Goal: Contribute content

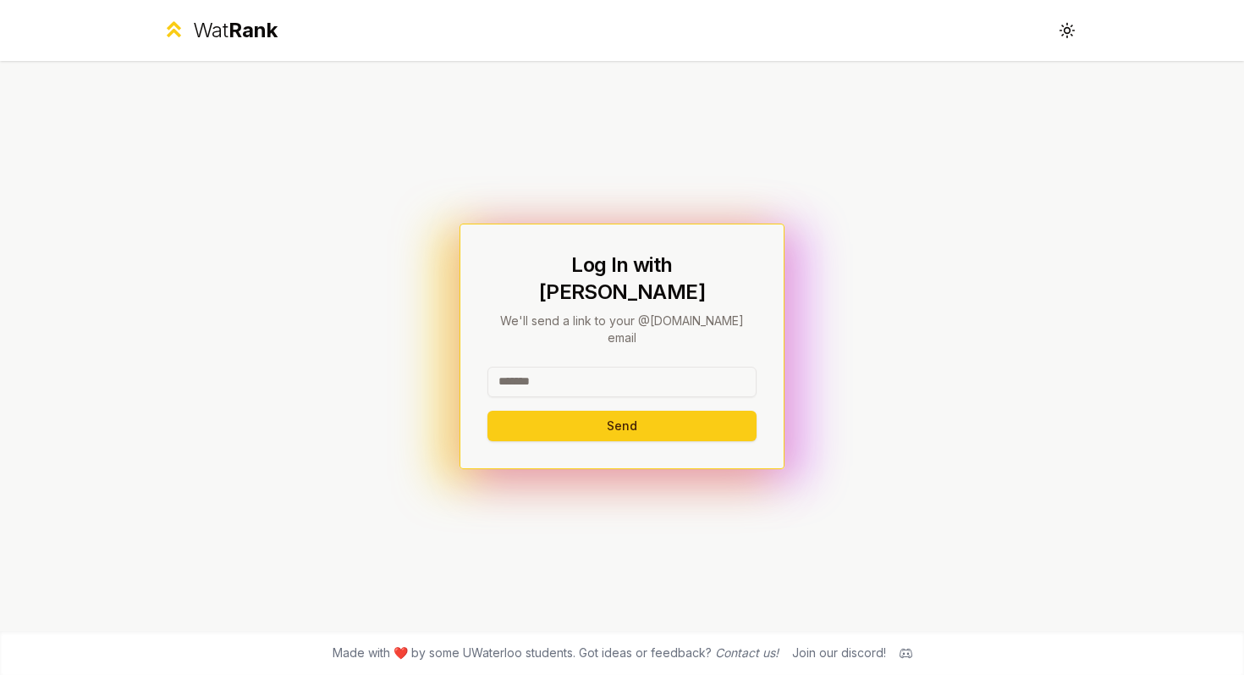
click at [584, 367] on input at bounding box center [622, 382] width 269 height 30
click at [596, 411] on button "Send" at bounding box center [622, 426] width 269 height 30
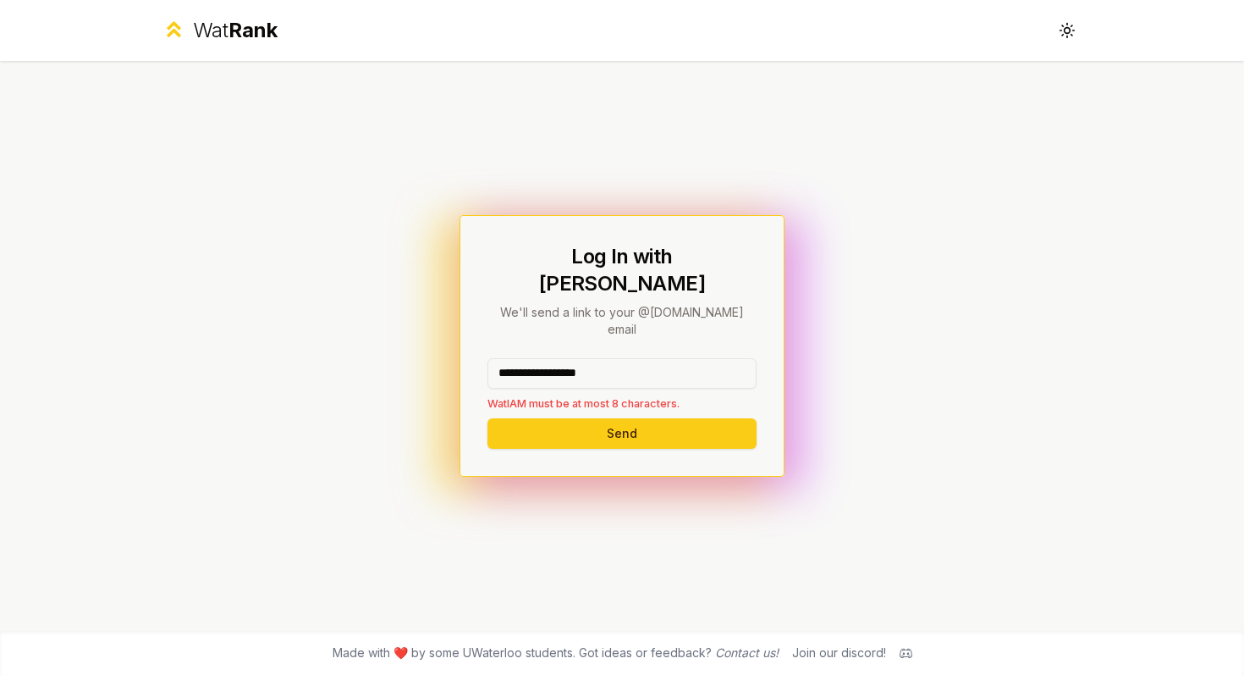
drag, startPoint x: 548, startPoint y: 349, endPoint x: 738, endPoint y: 349, distance: 189.6
click at [738, 358] on input "**********" at bounding box center [622, 373] width 269 height 30
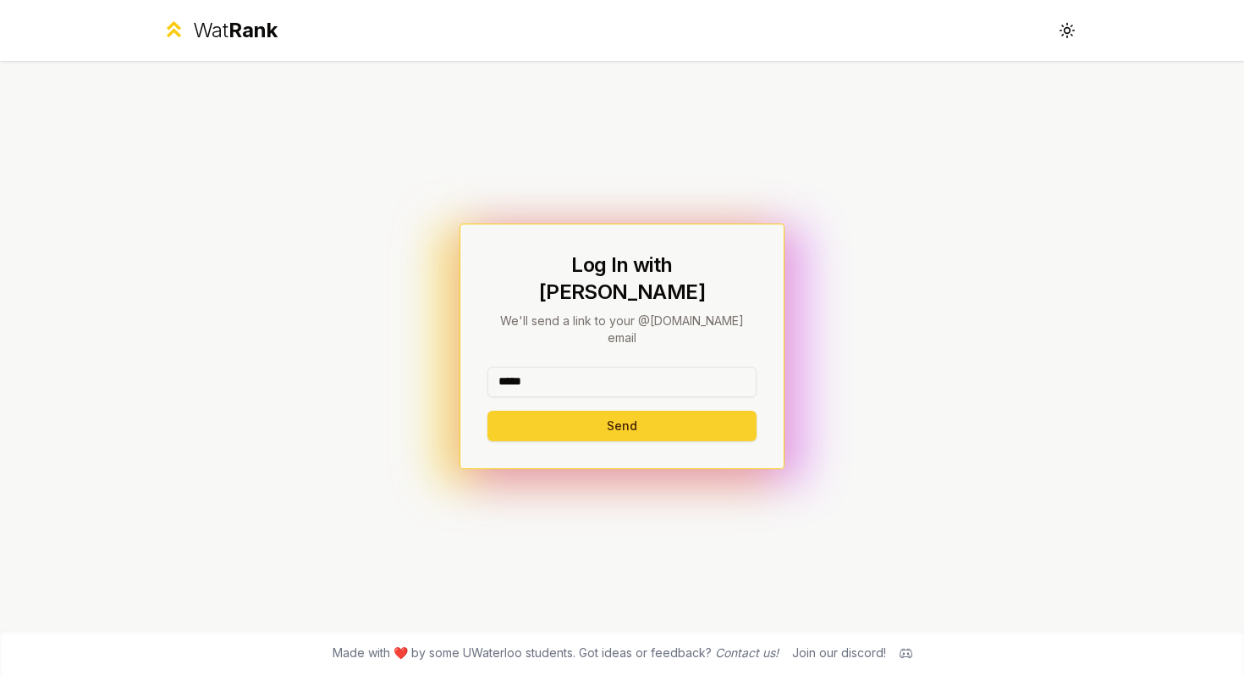
type input "*****"
click at [551, 411] on button "Send" at bounding box center [622, 426] width 269 height 30
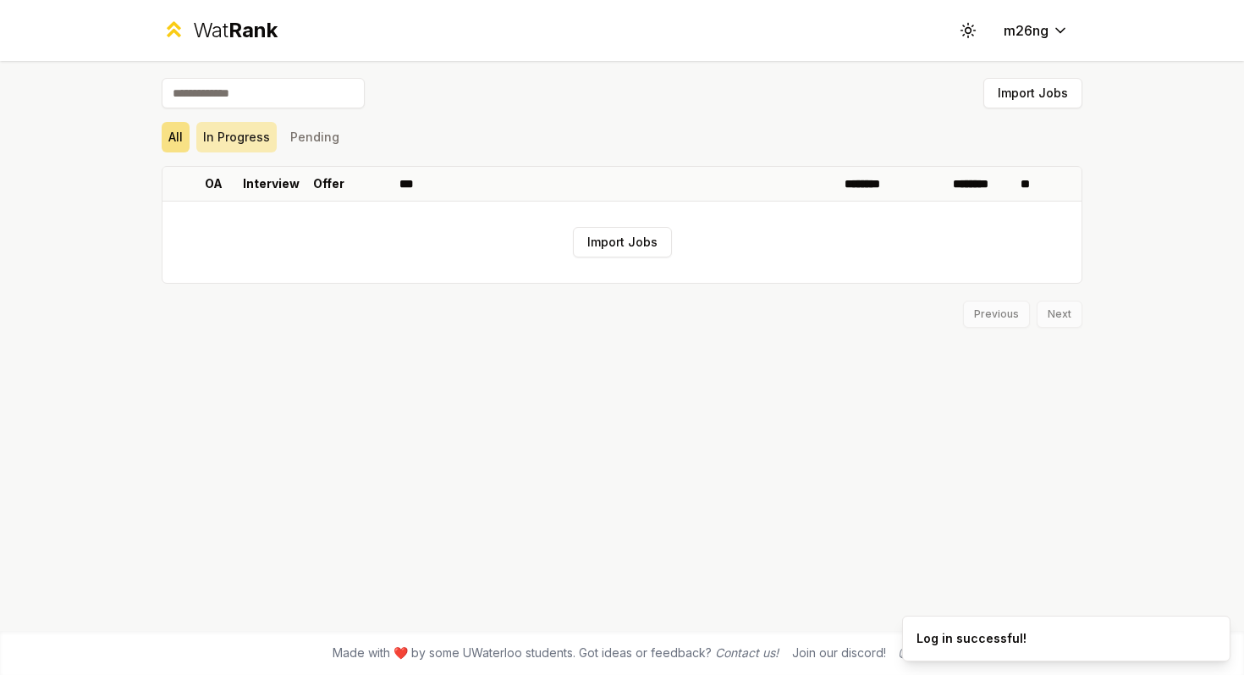
click at [252, 148] on button "In Progress" at bounding box center [236, 137] width 80 height 30
click at [307, 146] on button "Pending" at bounding box center [315, 137] width 63 height 30
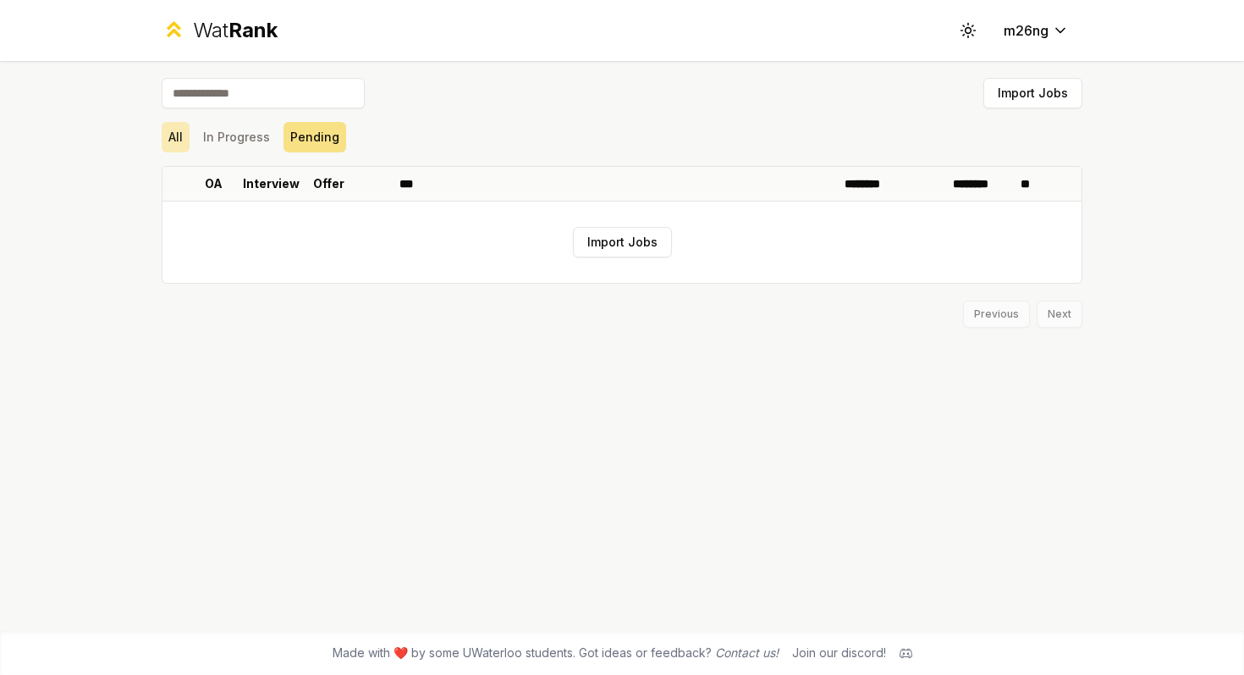
click at [166, 144] on button "All" at bounding box center [176, 137] width 28 height 30
click at [236, 96] on input at bounding box center [263, 93] width 203 height 30
type input "****"
click at [616, 236] on button "Import Jobs" at bounding box center [622, 242] width 99 height 30
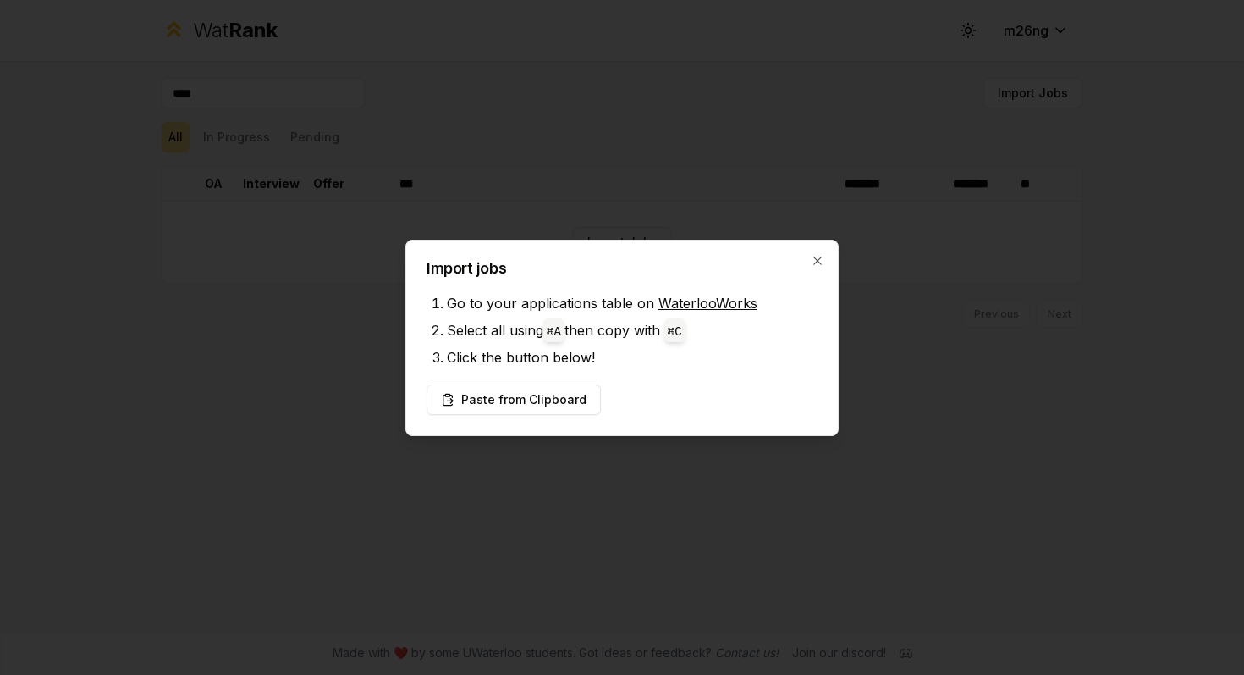
click at [664, 299] on link "WaterlooWorks" at bounding box center [708, 303] width 99 height 17
click at [681, 309] on link "WaterlooWorks" at bounding box center [708, 303] width 99 height 17
click at [687, 304] on link "WaterlooWorks" at bounding box center [708, 303] width 99 height 17
click at [560, 398] on button "Paste from Clipboard" at bounding box center [514, 399] width 174 height 30
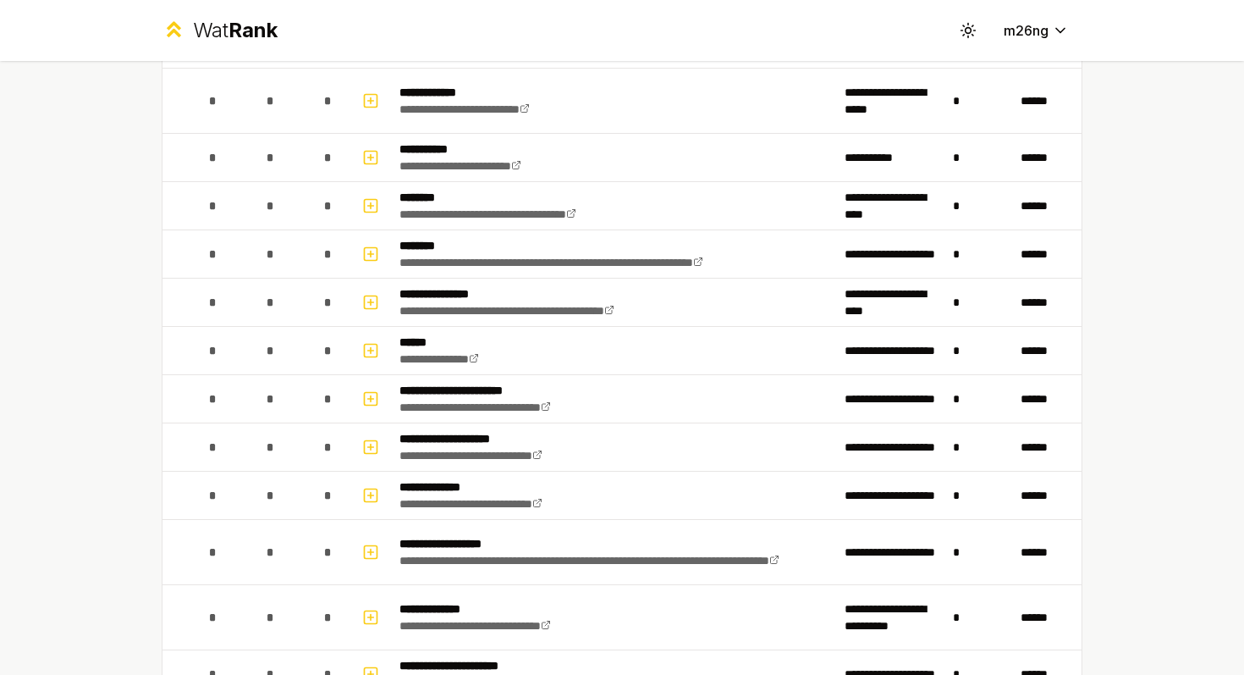
scroll to position [637, 0]
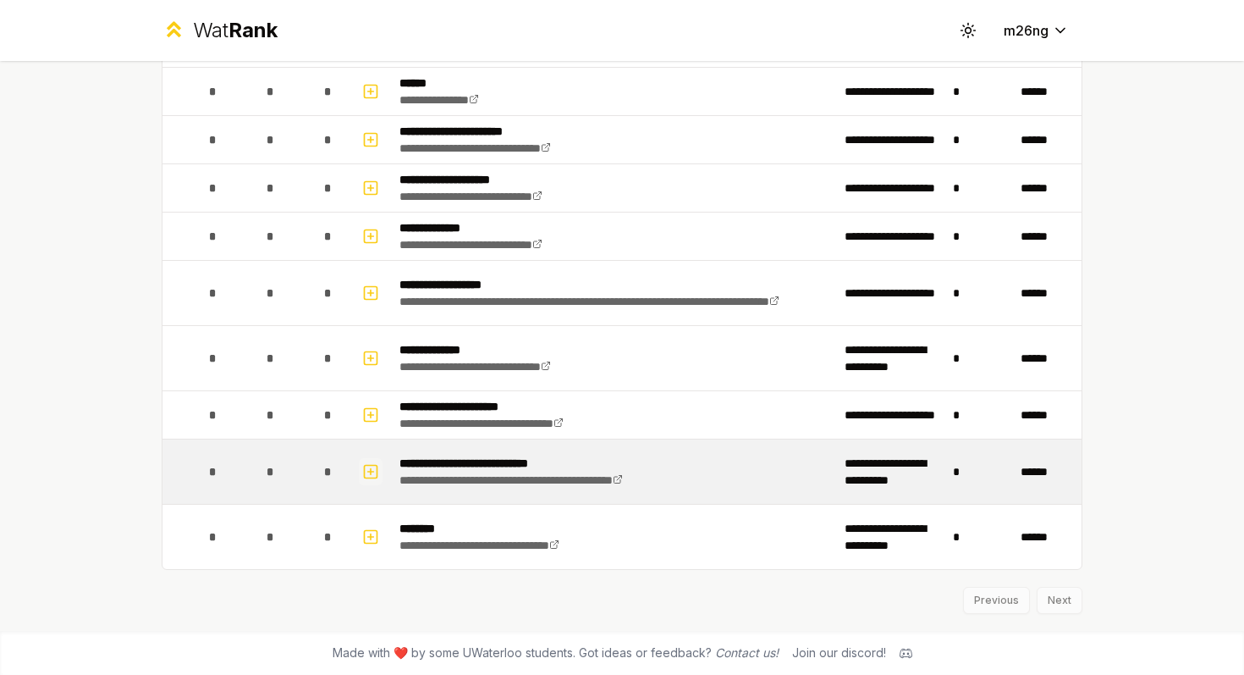
click at [371, 471] on icon "button" at bounding box center [371, 471] width 0 height 6
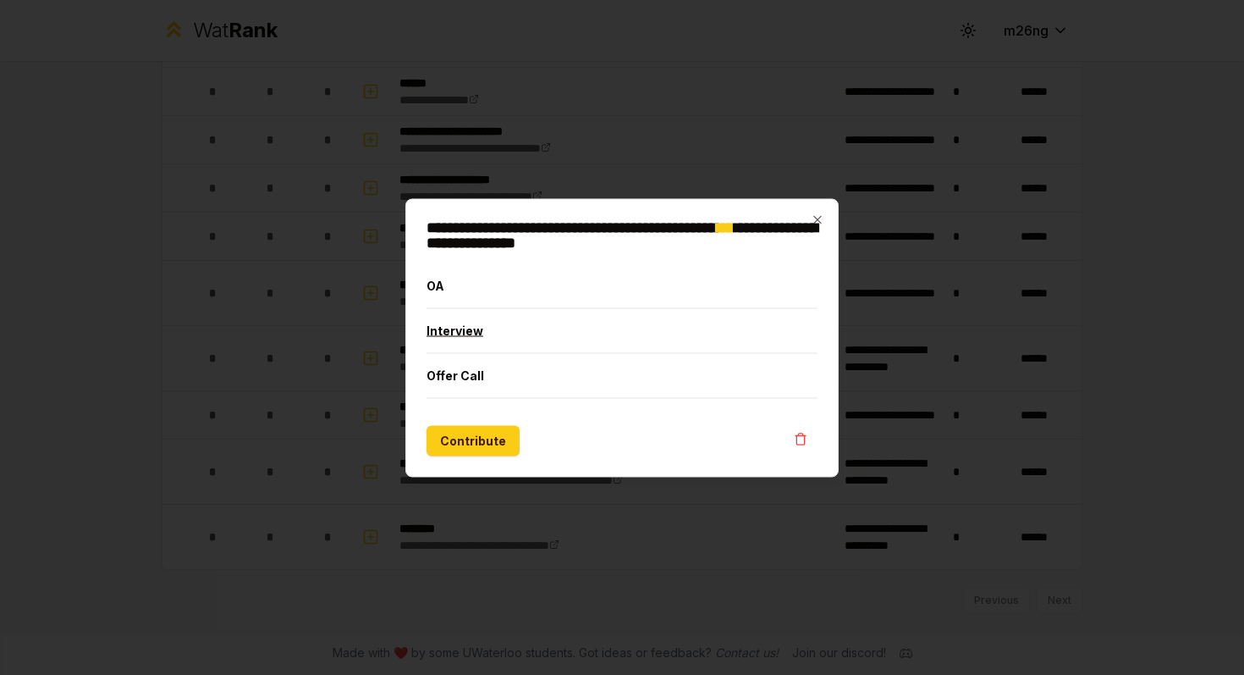
click at [503, 328] on button "Interview" at bounding box center [622, 330] width 391 height 44
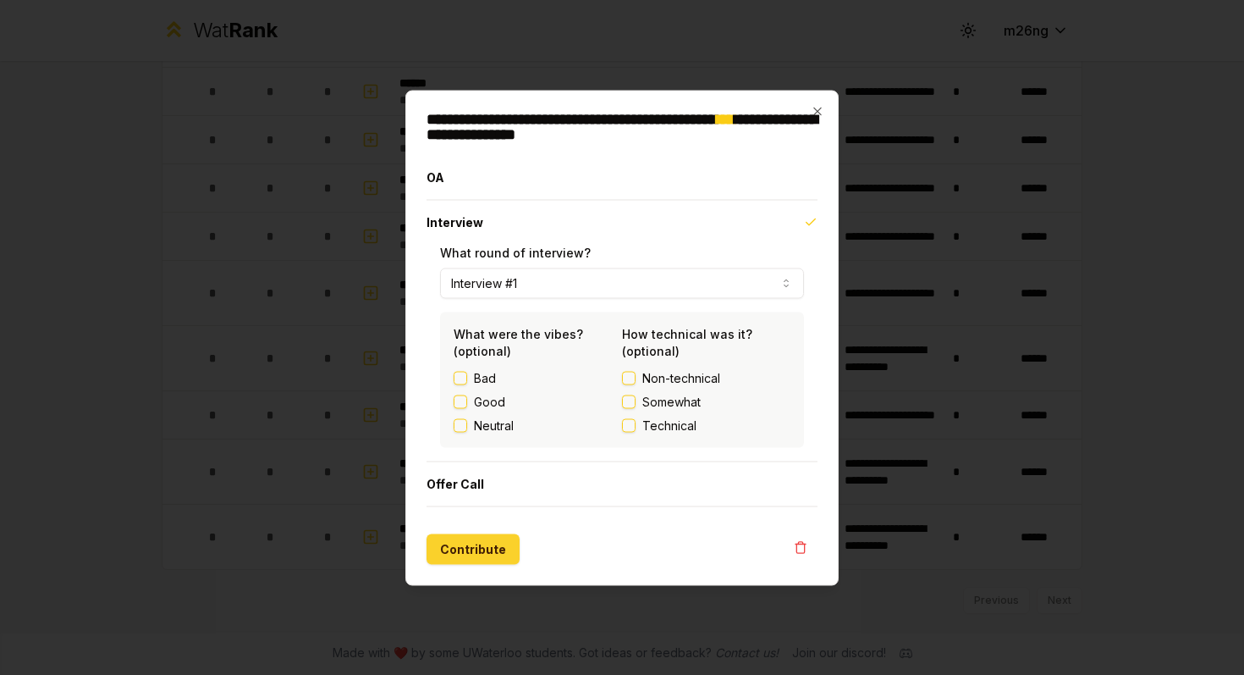
click at [464, 543] on button "Contribute" at bounding box center [473, 548] width 93 height 30
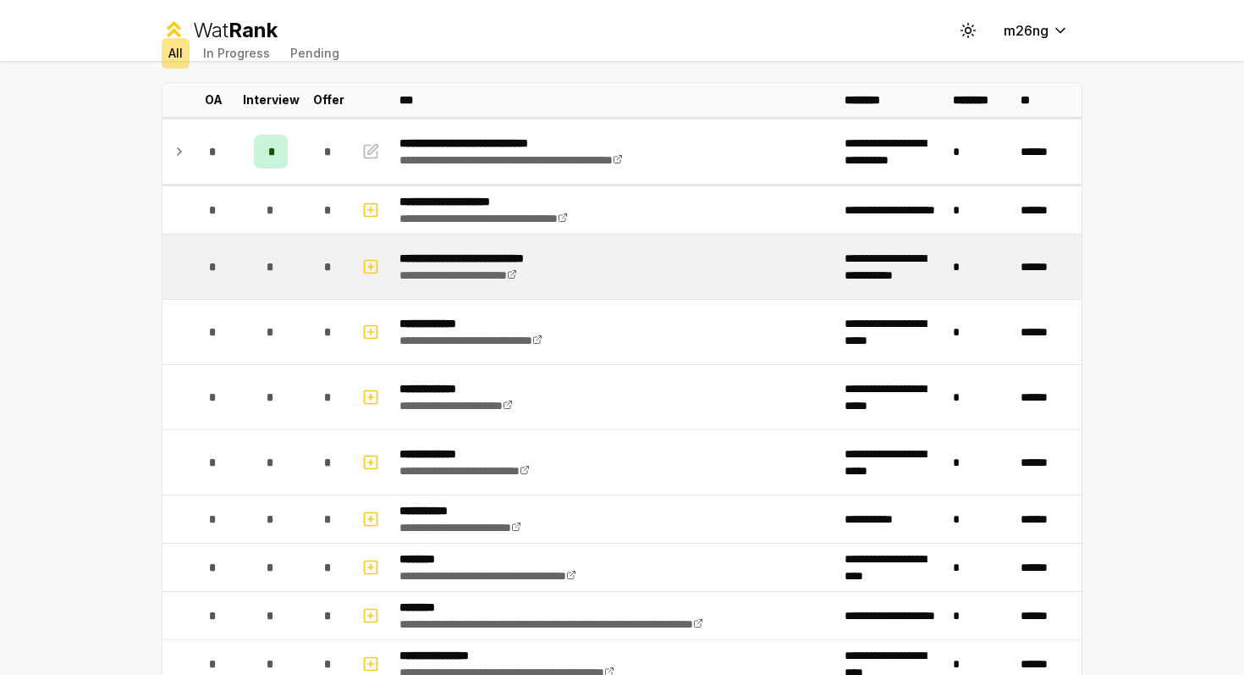
scroll to position [131, 0]
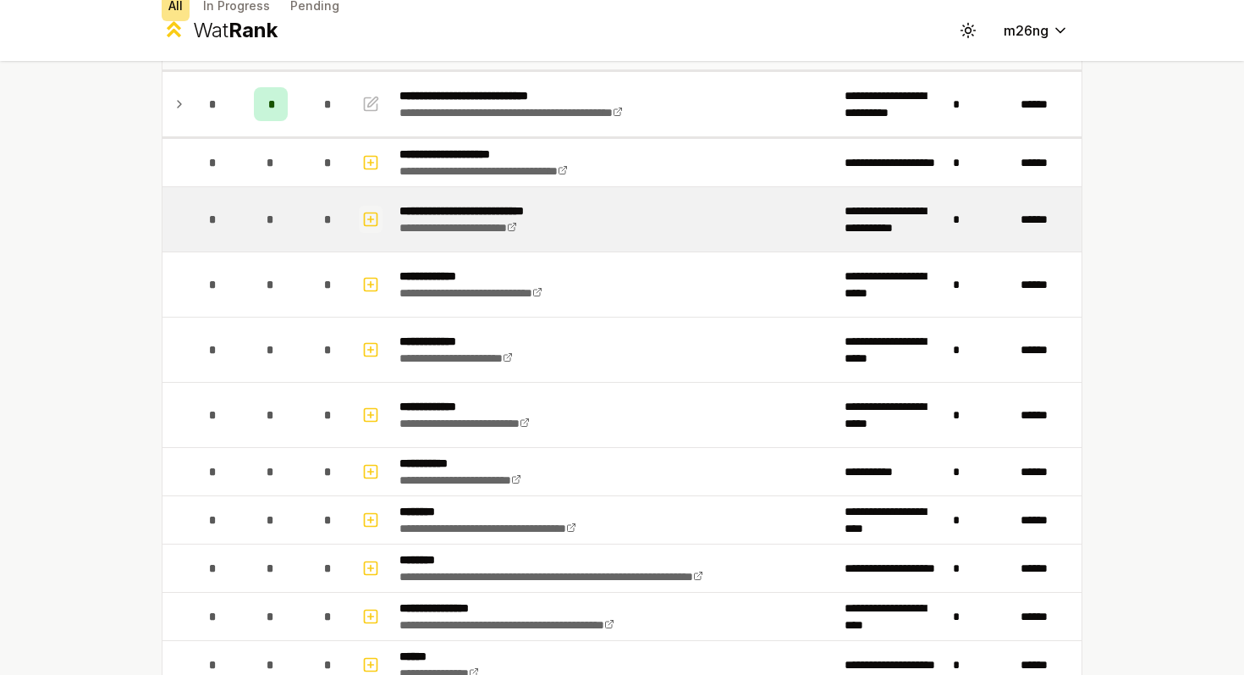
click at [372, 223] on icon "button" at bounding box center [370, 219] width 17 height 20
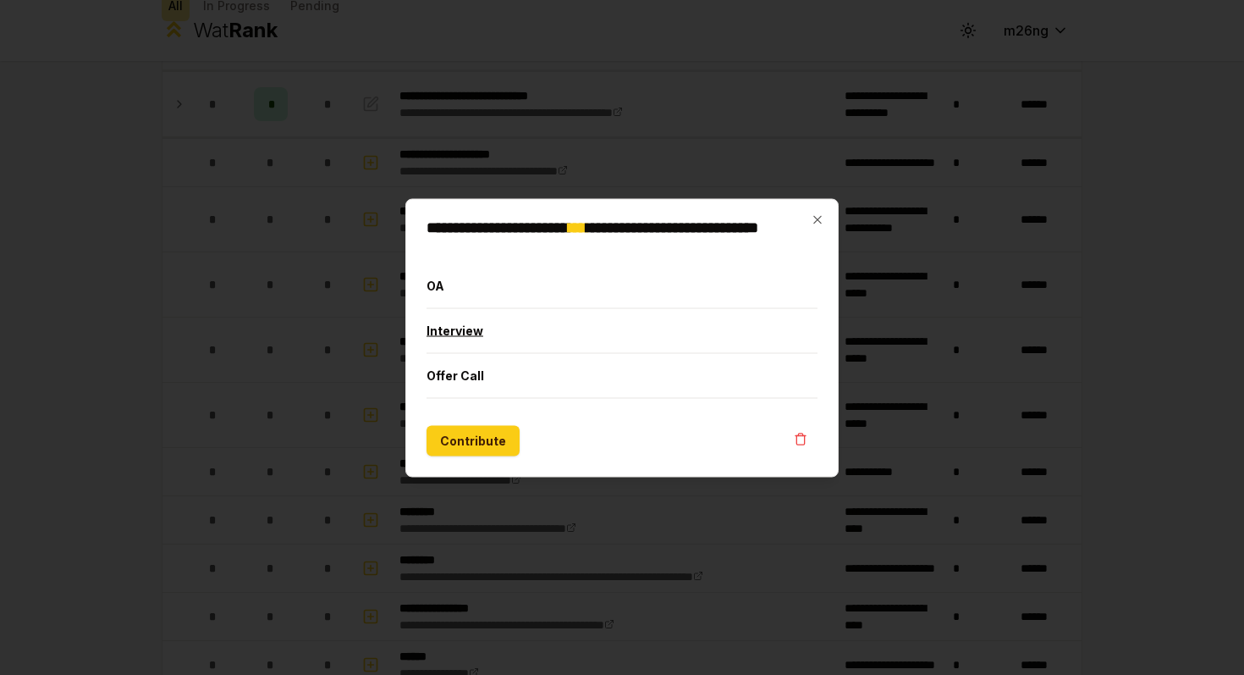
click at [465, 321] on button "Interview" at bounding box center [622, 330] width 391 height 44
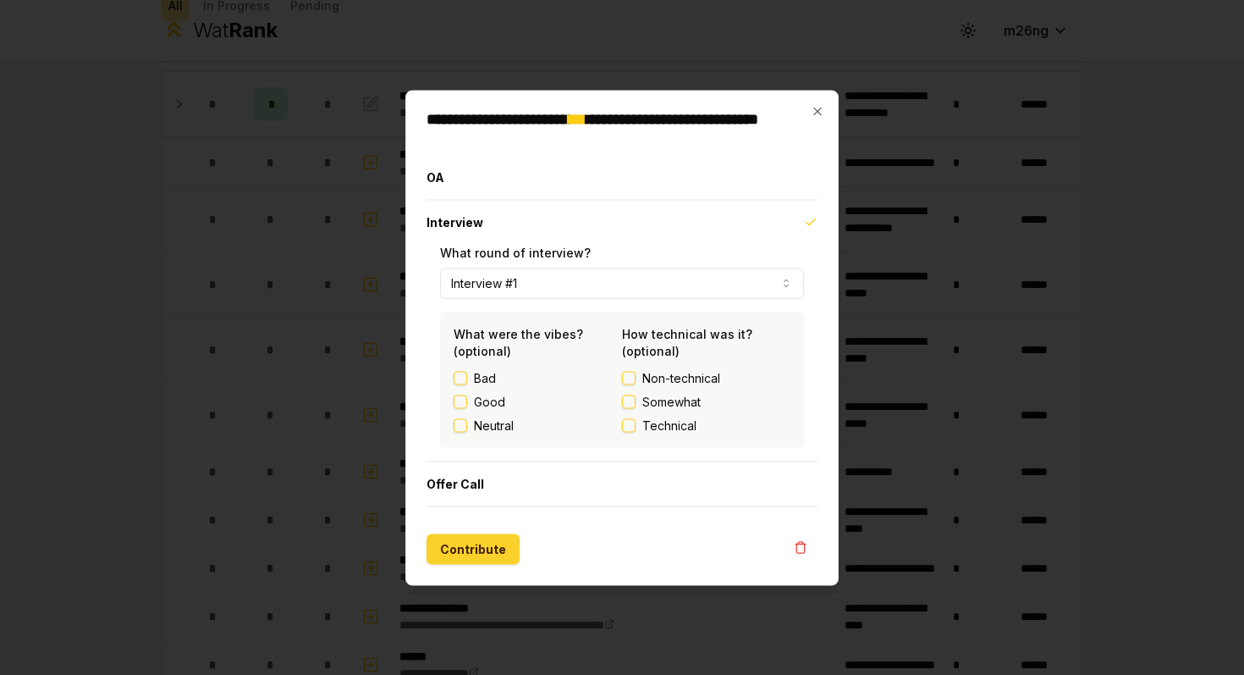
click at [477, 539] on button "Contribute" at bounding box center [473, 548] width 93 height 30
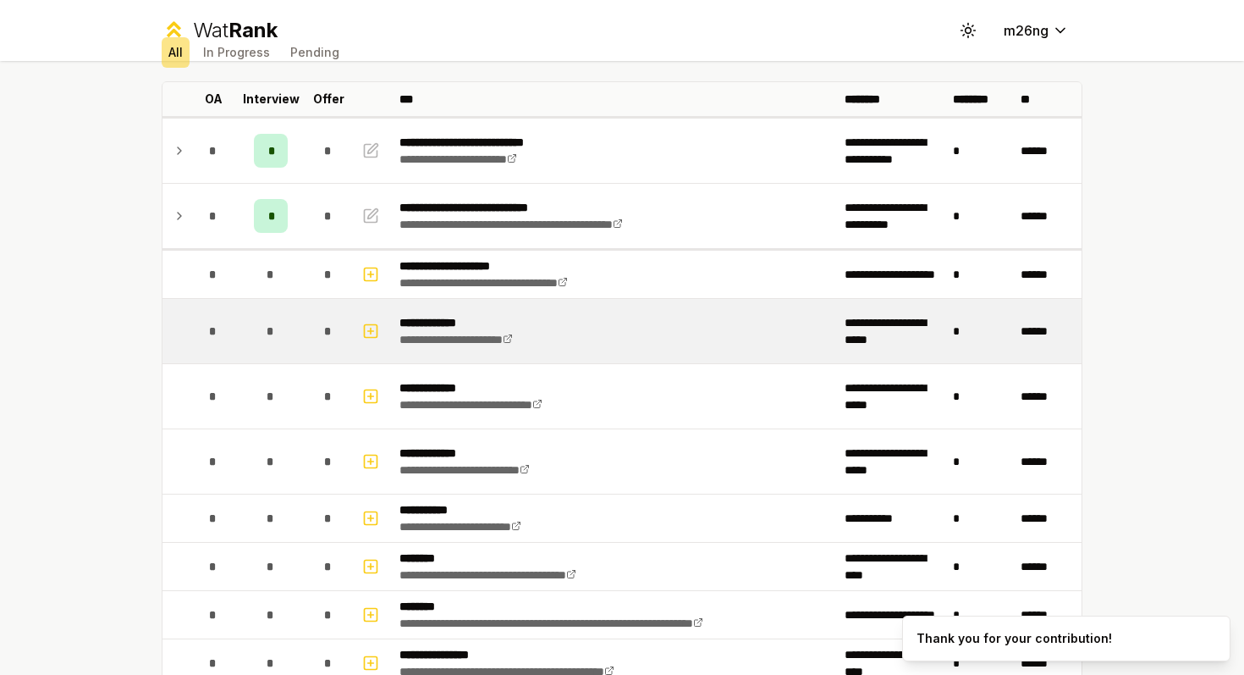
scroll to position [0, 0]
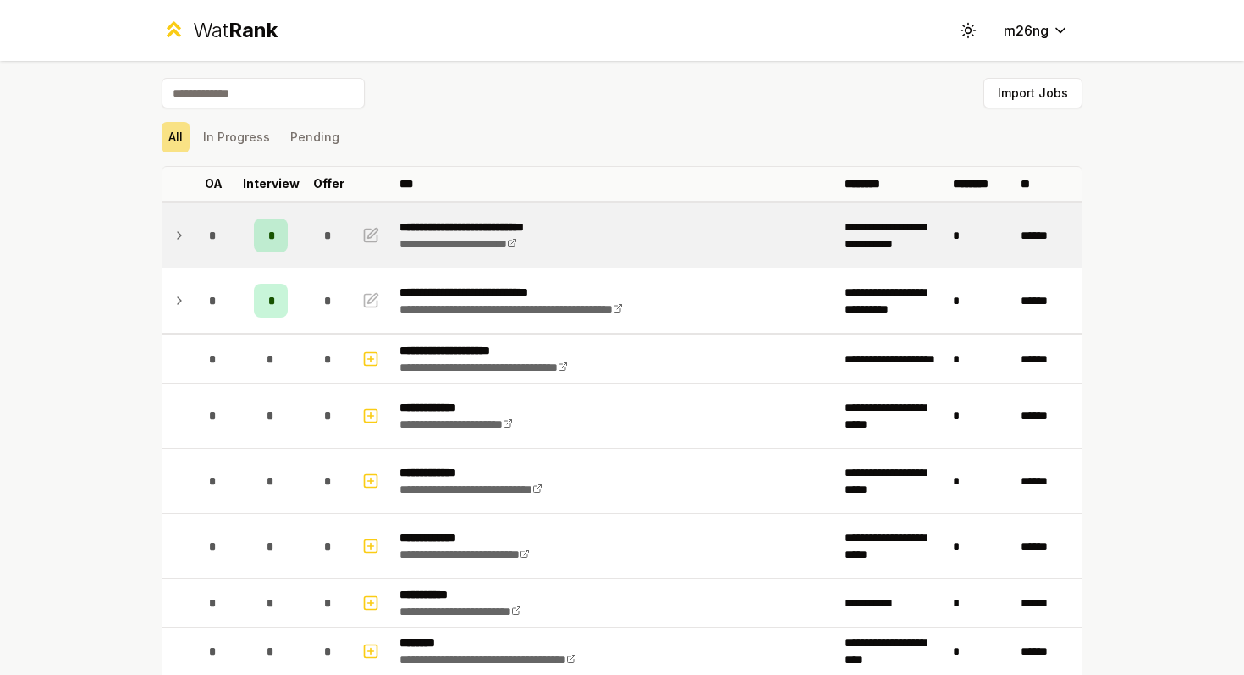
click at [171, 239] on td at bounding box center [176, 235] width 27 height 64
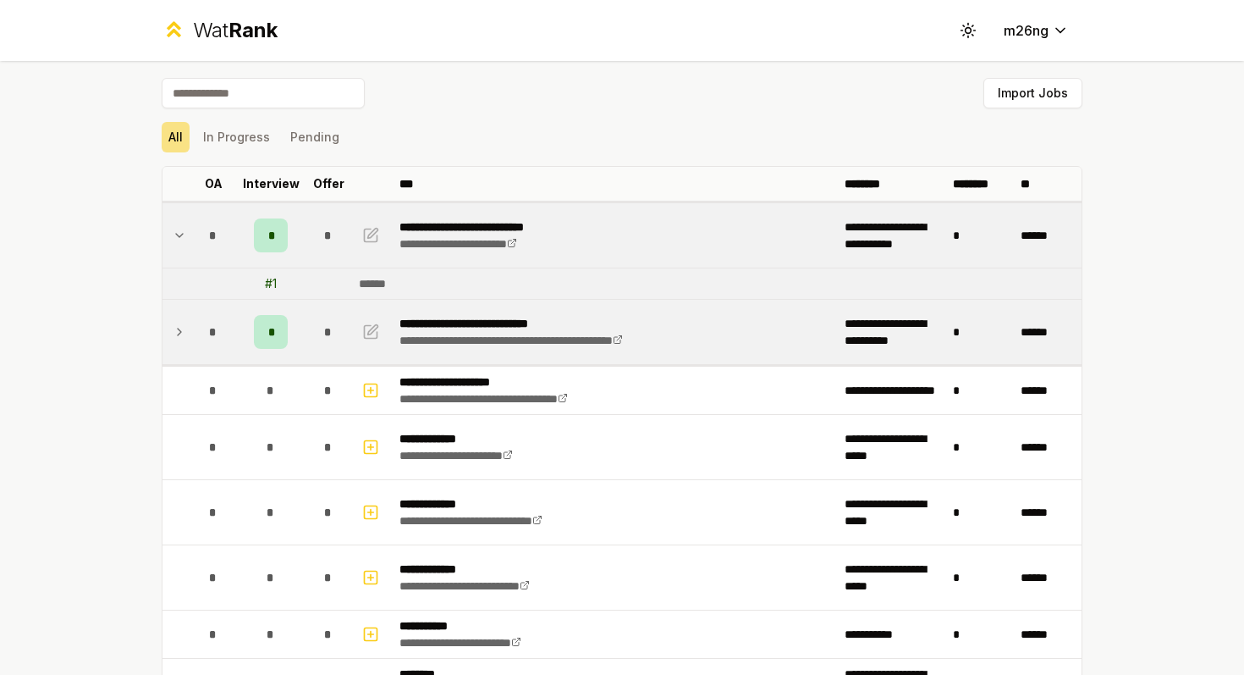
click at [177, 327] on icon at bounding box center [180, 332] width 14 height 20
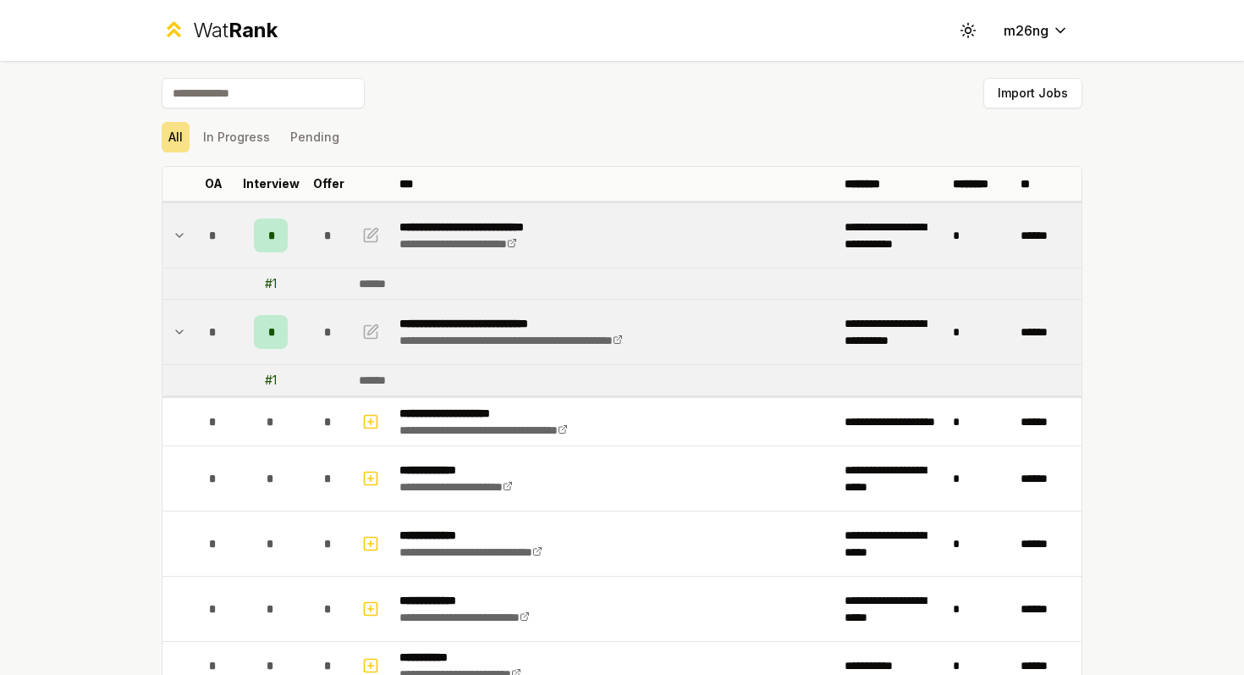
click at [177, 327] on icon at bounding box center [180, 332] width 14 height 20
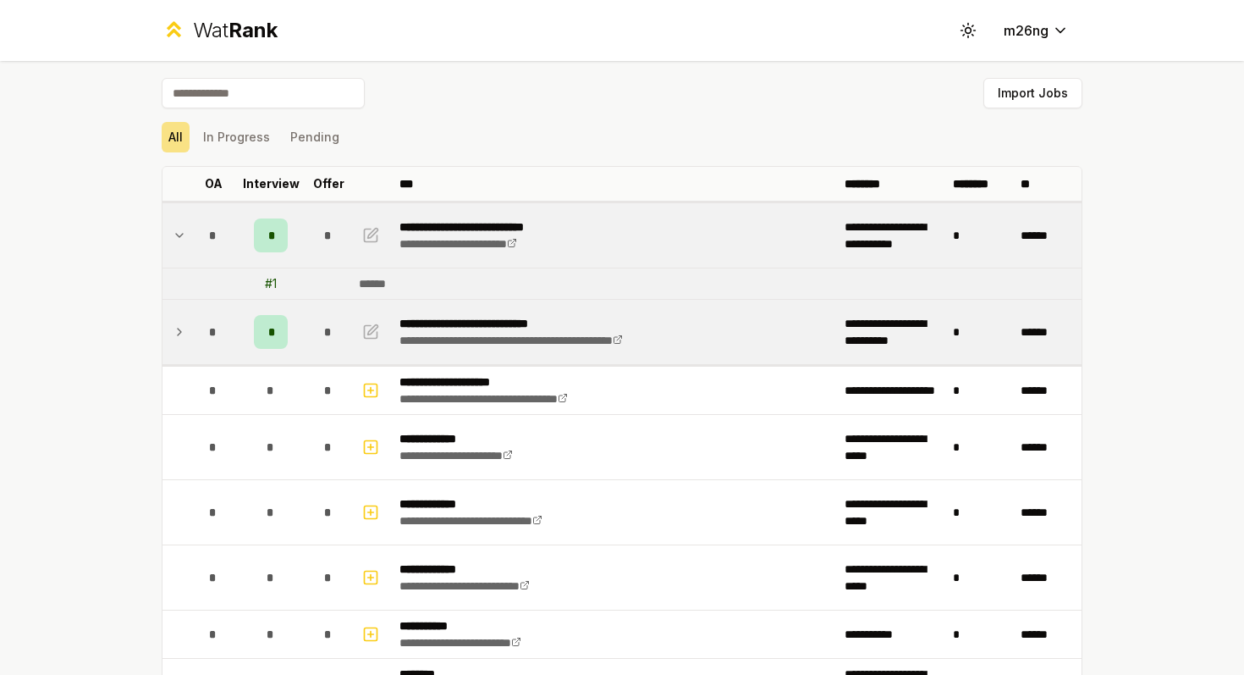
click at [180, 224] on td at bounding box center [176, 235] width 27 height 64
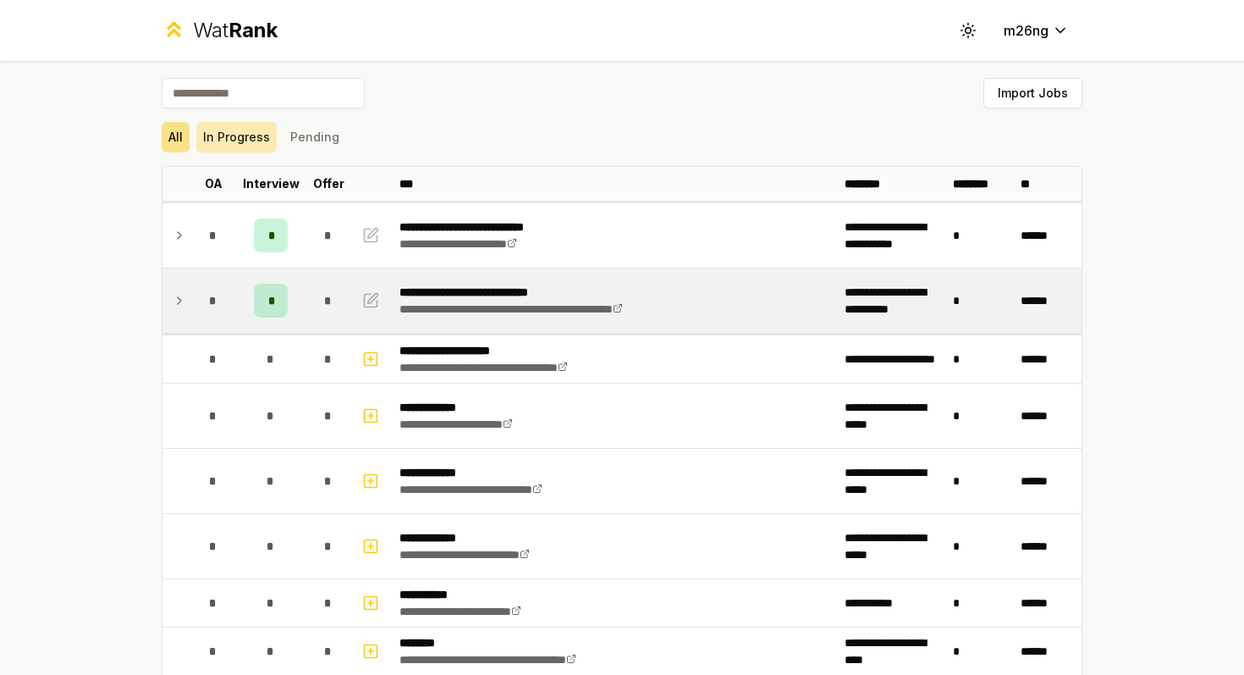
click at [241, 146] on button "In Progress" at bounding box center [236, 137] width 80 height 30
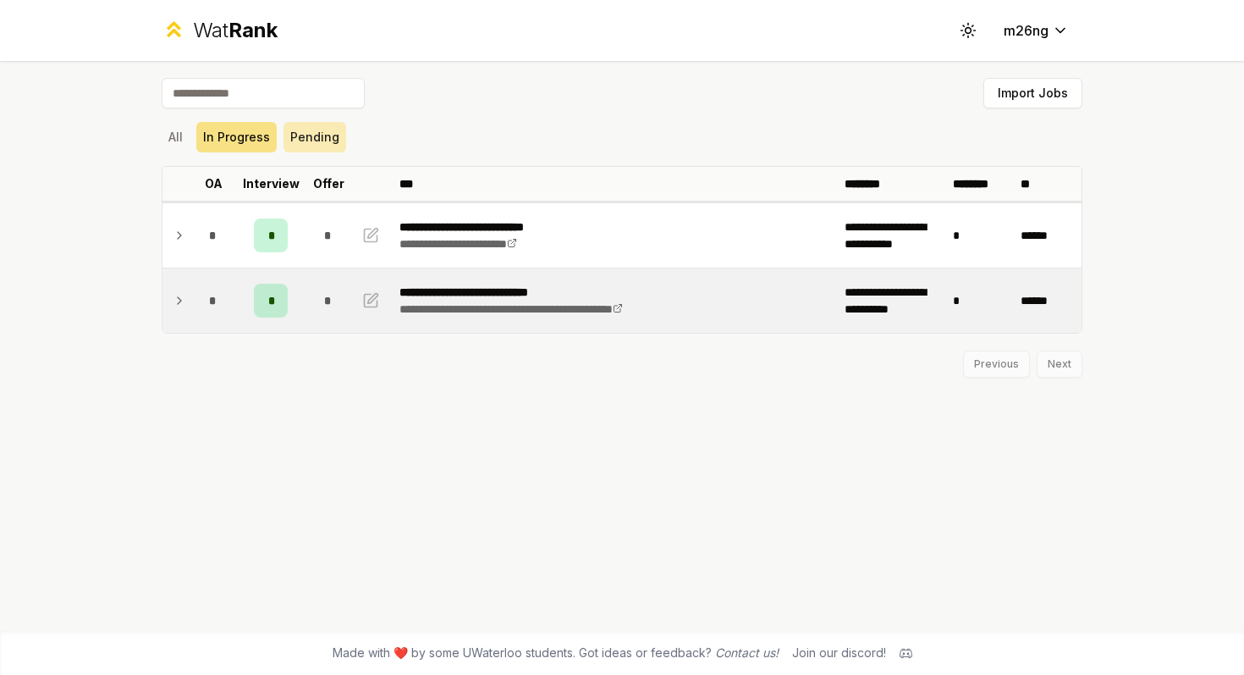
click at [306, 141] on button "Pending" at bounding box center [315, 137] width 63 height 30
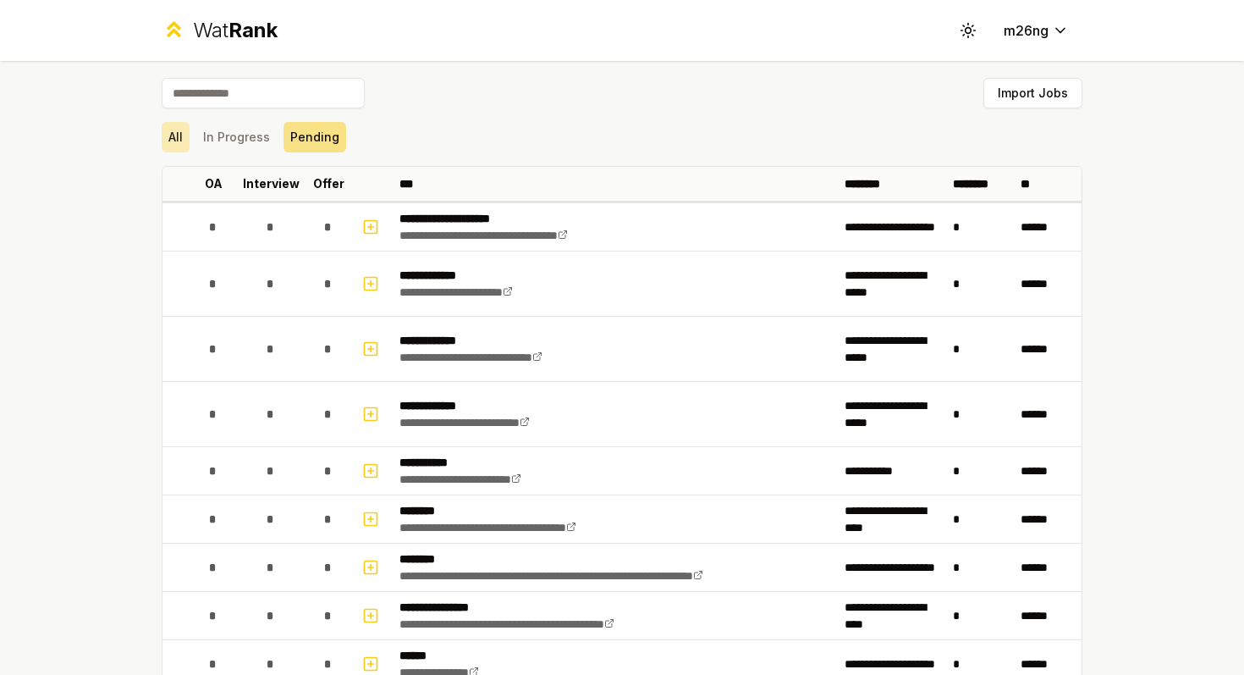
click at [168, 139] on button "All" at bounding box center [176, 137] width 28 height 30
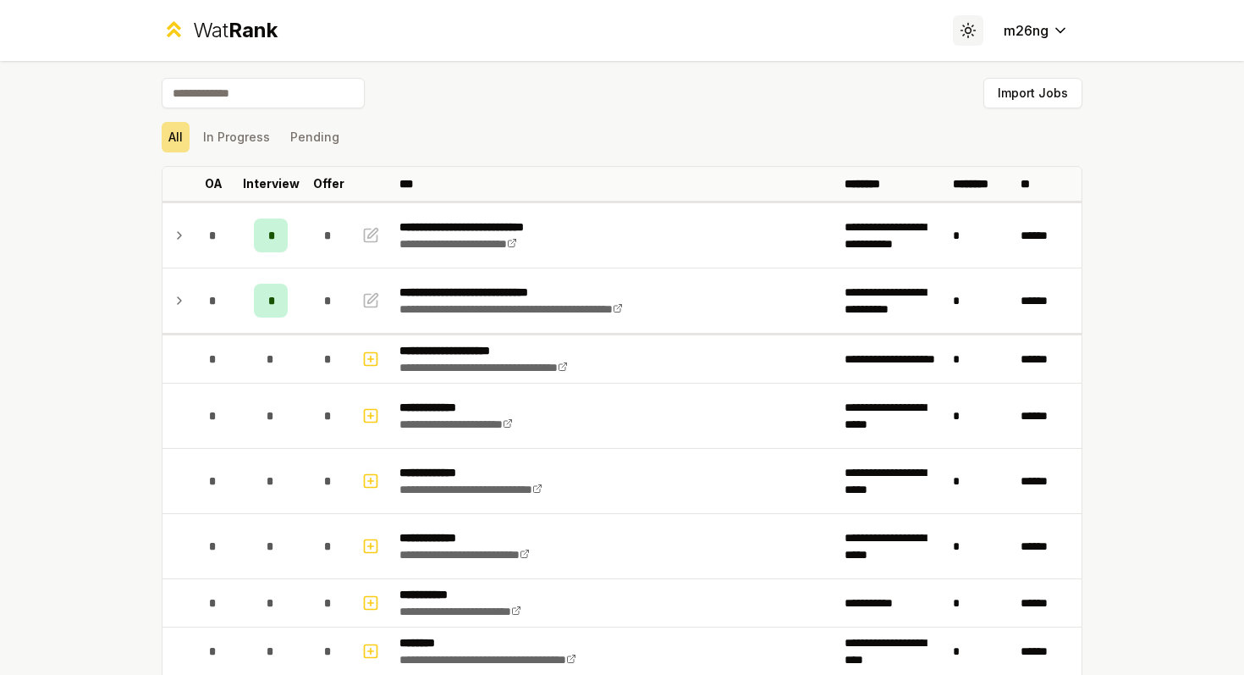
click at [965, 27] on icon at bounding box center [968, 30] width 16 height 16
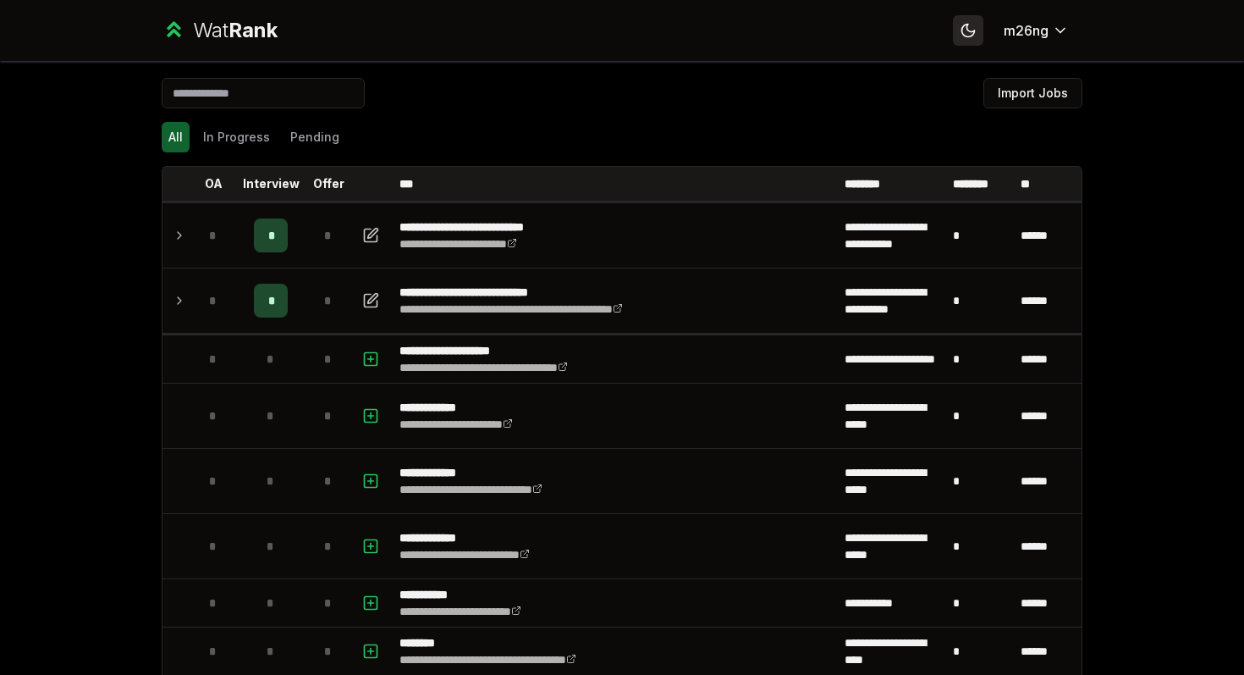
click at [965, 27] on icon at bounding box center [968, 30] width 16 height 16
